Goal: Book appointment/travel/reservation

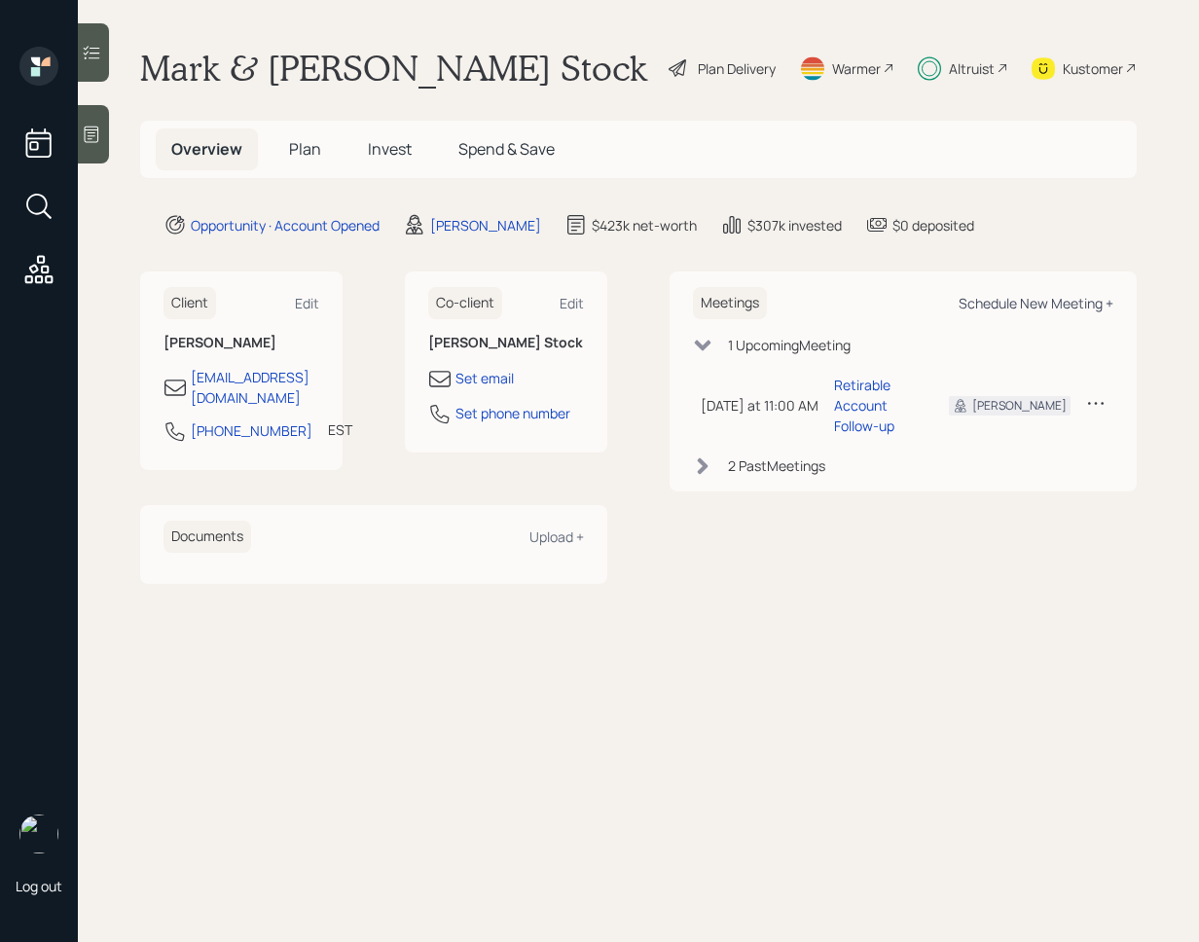
click at [1009, 304] on div "Schedule New Meeting +" at bounding box center [1035, 303] width 155 height 18
select select "ef6b64e1-8f62-4a74-b865-a7df4b35b836"
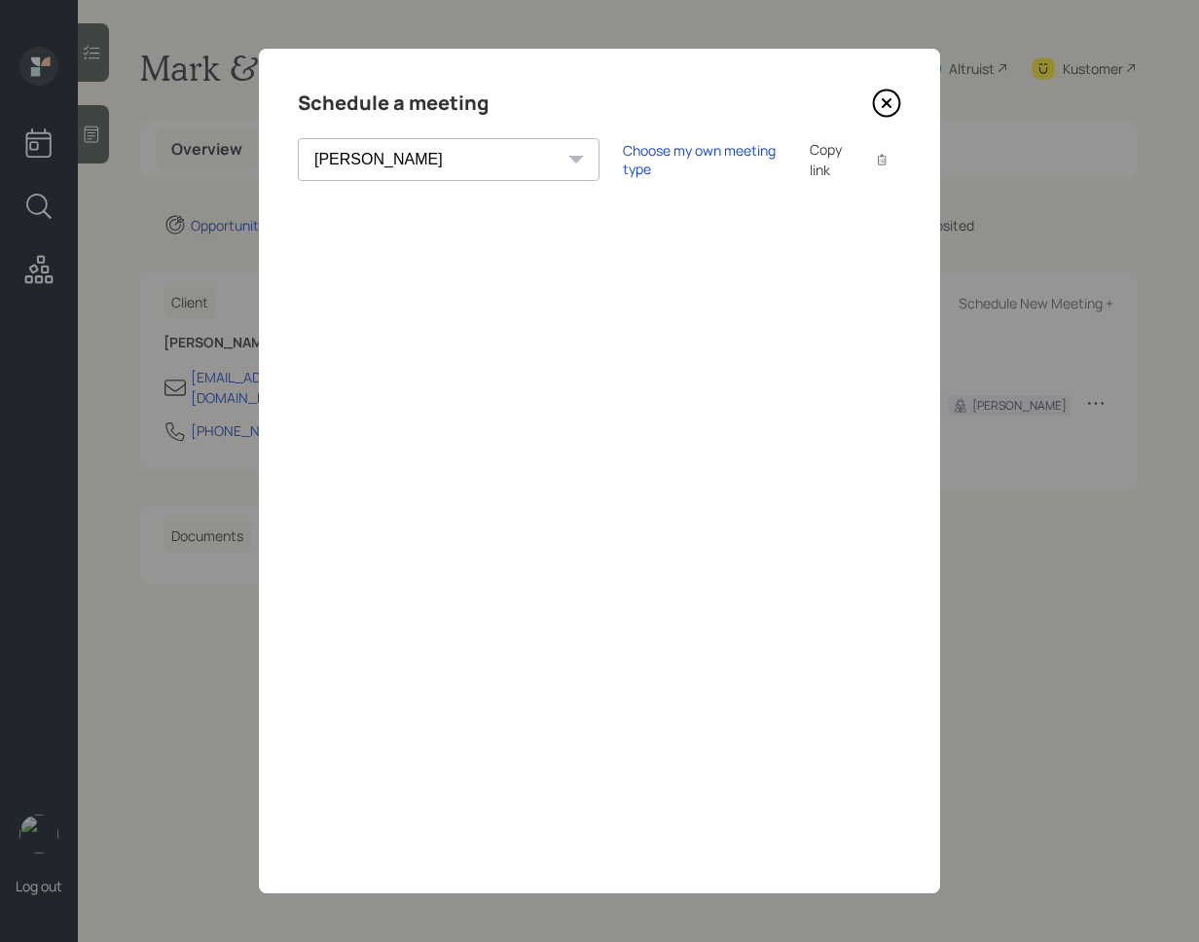
click at [887, 107] on icon at bounding box center [886, 103] width 29 height 29
